Goal: Task Accomplishment & Management: Use online tool/utility

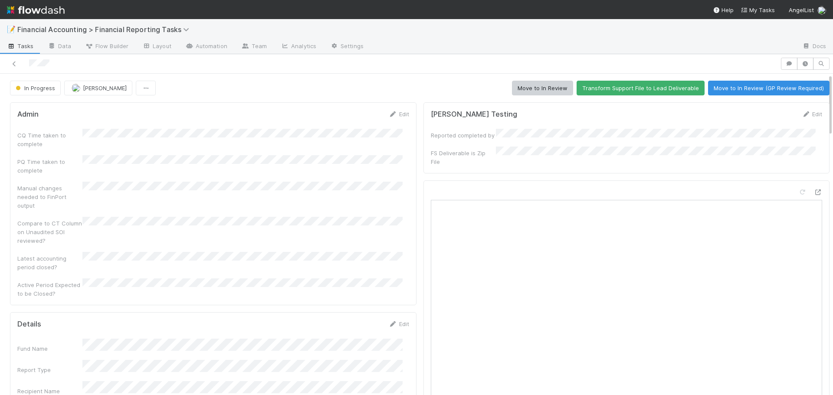
click at [500, 26] on div "📝 Financial Accounting > Financial Reporting Tasks" at bounding box center [416, 29] width 833 height 21
click at [393, 114] on link "Edit" at bounding box center [399, 114] width 20 height 7
click at [393, 114] on button "Cancel" at bounding box center [394, 117] width 30 height 15
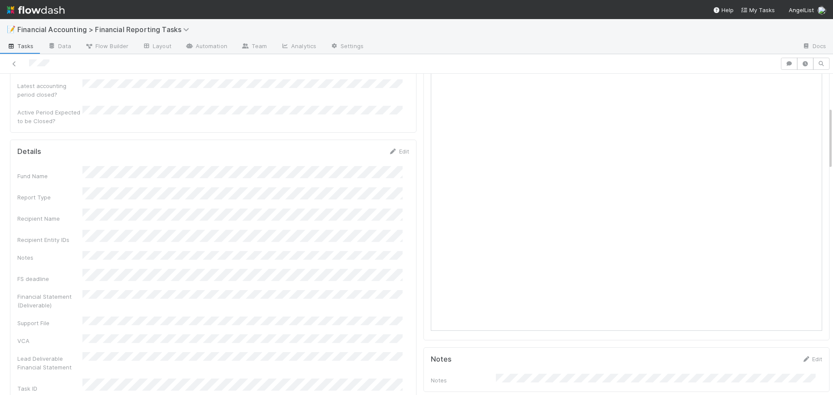
scroll to position [173, 0]
click at [398, 147] on link "Edit" at bounding box center [399, 150] width 20 height 7
click at [351, 146] on button "Save" at bounding box center [362, 153] width 25 height 15
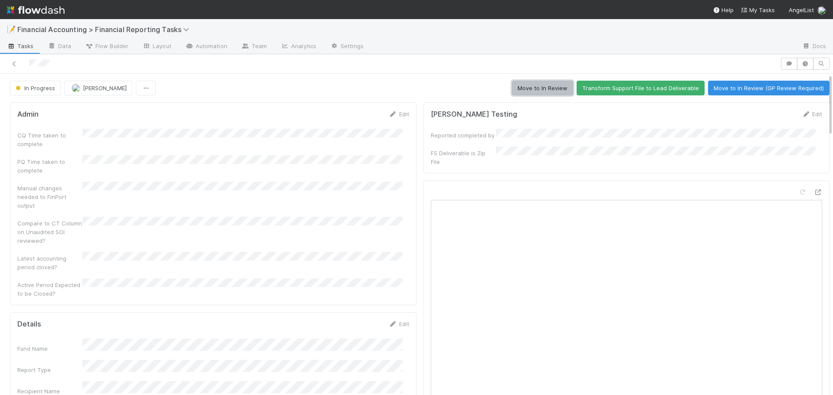
click at [520, 88] on button "Move to In Review" at bounding box center [542, 88] width 61 height 15
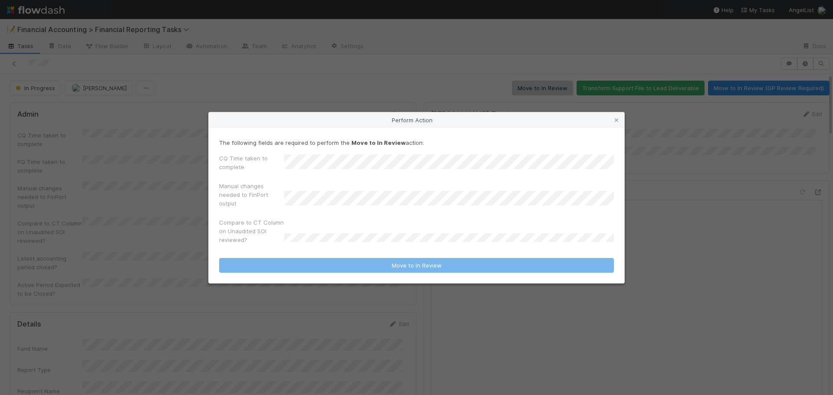
click at [282, 168] on label"] "CQ Time taken to complete" at bounding box center [251, 162] width 65 height 17
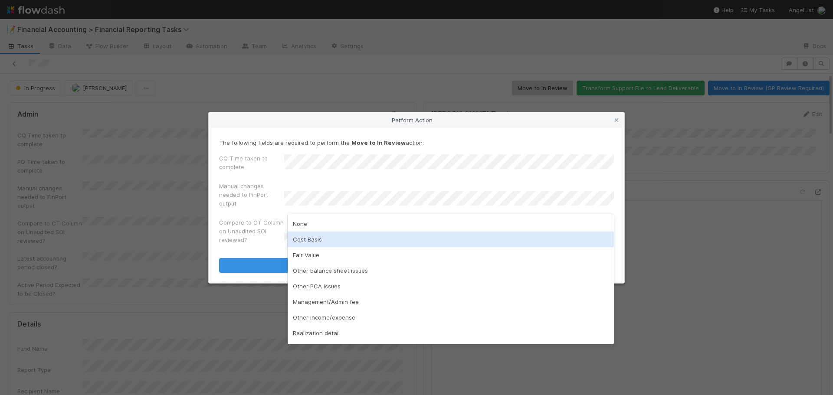
click at [319, 238] on div "Cost Basis" at bounding box center [450, 240] width 326 height 16
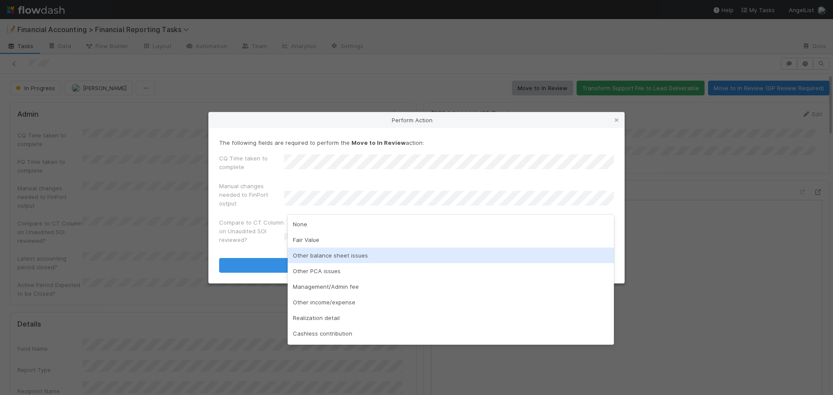
click at [340, 260] on div "Other balance sheet issues" at bounding box center [450, 256] width 326 height 16
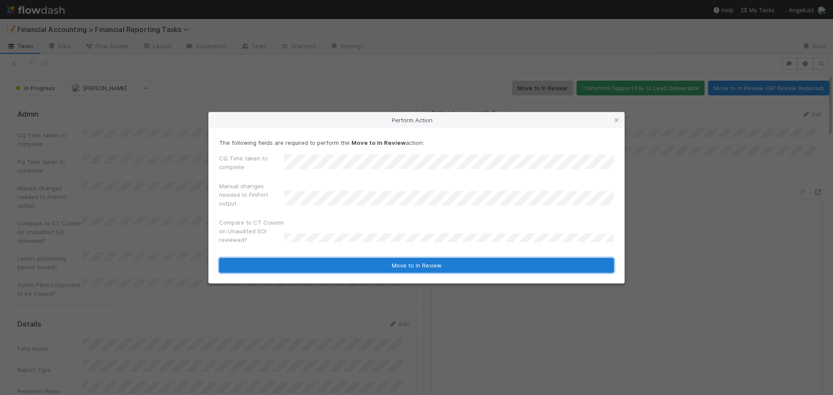
click at [343, 265] on button "Move to In Review" at bounding box center [416, 265] width 395 height 15
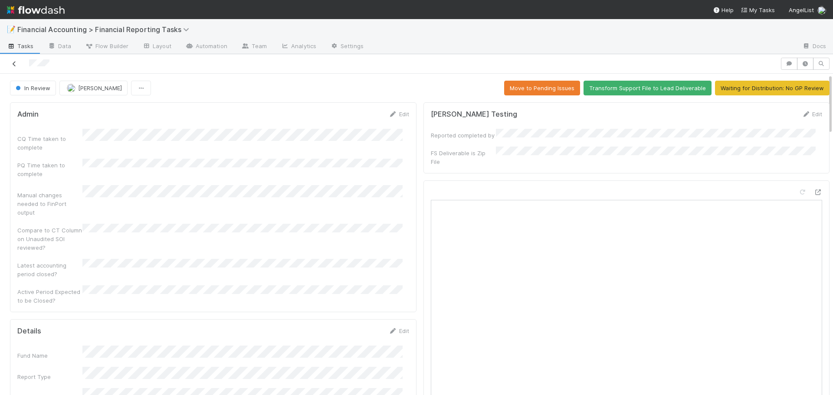
click at [16, 65] on icon at bounding box center [14, 64] width 9 height 6
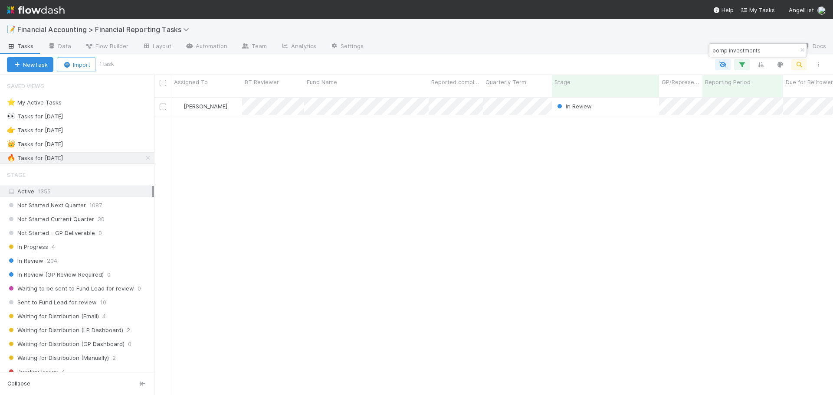
scroll to position [298, 672]
click at [801, 49] on icon "button" at bounding box center [801, 50] width 9 height 5
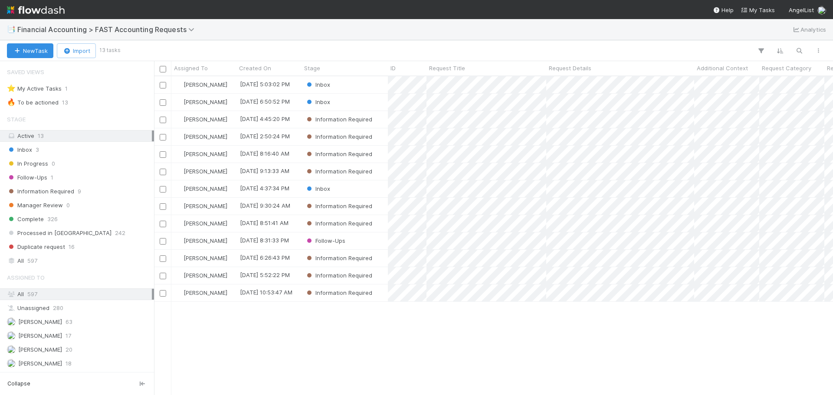
scroll to position [312, 672]
click at [360, 104] on div "Inbox" at bounding box center [344, 102] width 86 height 17
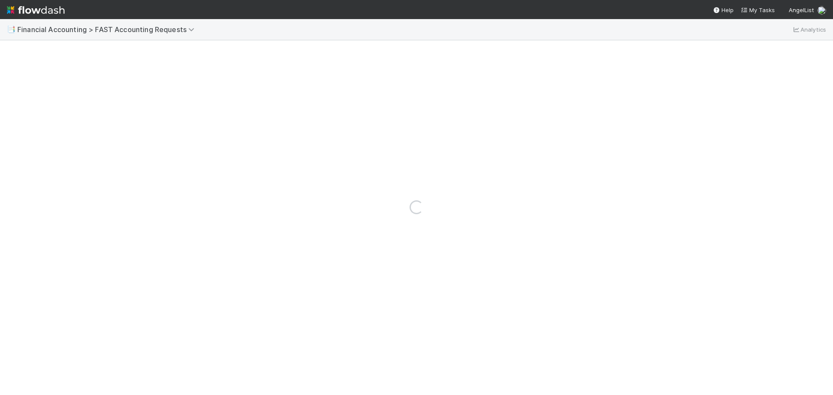
click at [360, 104] on div "Loading..." at bounding box center [416, 207] width 833 height 376
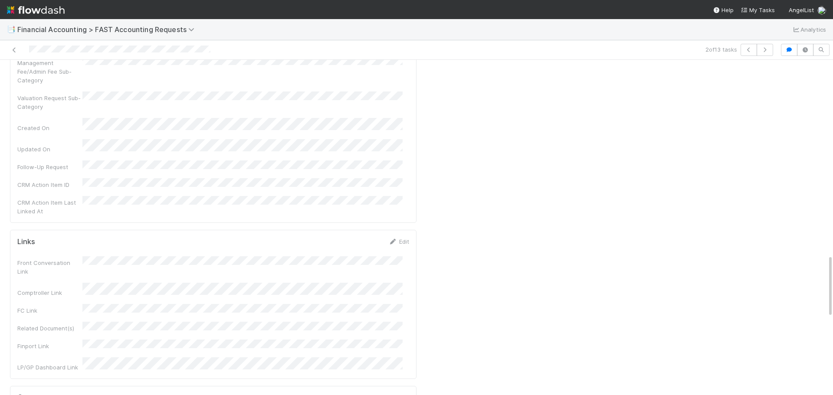
scroll to position [1041, 0]
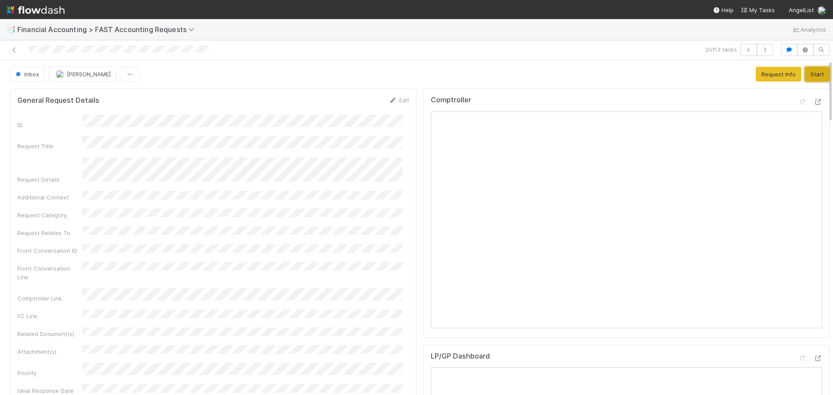
click at [804, 73] on button "Start" at bounding box center [816, 74] width 25 height 15
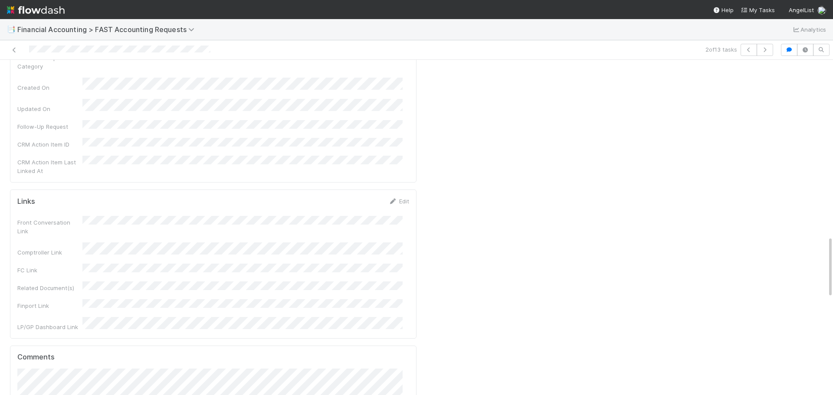
scroll to position [1041, 0]
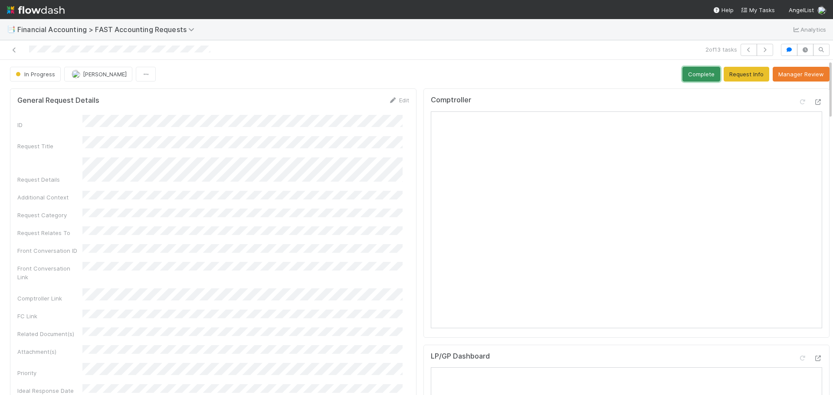
click at [696, 76] on button "Complete" at bounding box center [701, 74] width 38 height 15
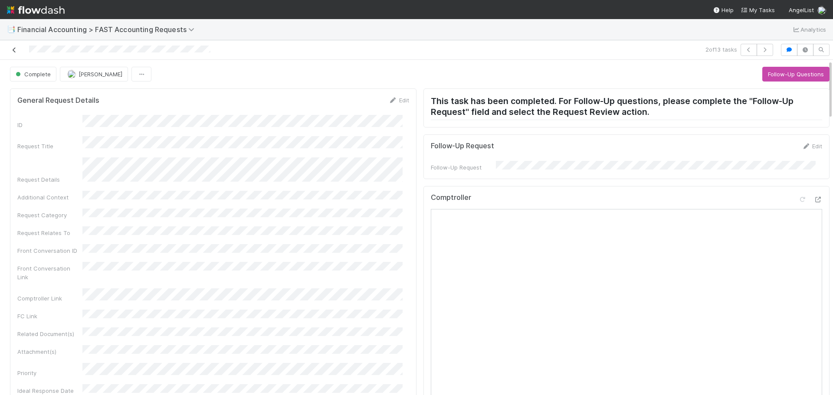
click at [14, 48] on icon at bounding box center [14, 50] width 9 height 6
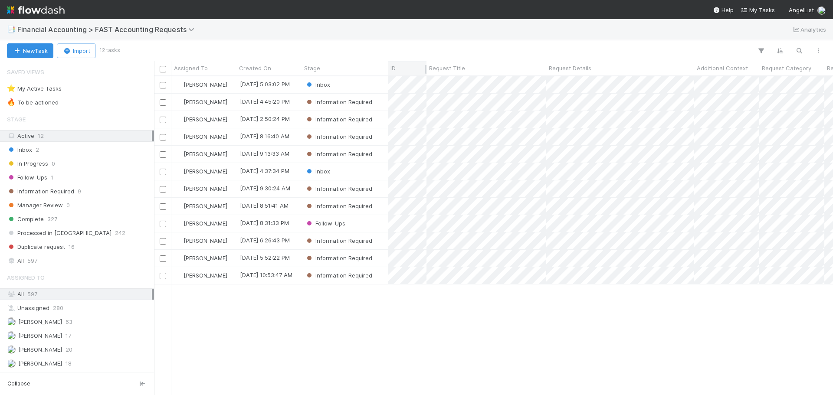
scroll to position [312, 672]
